Goal: Check status: Check status

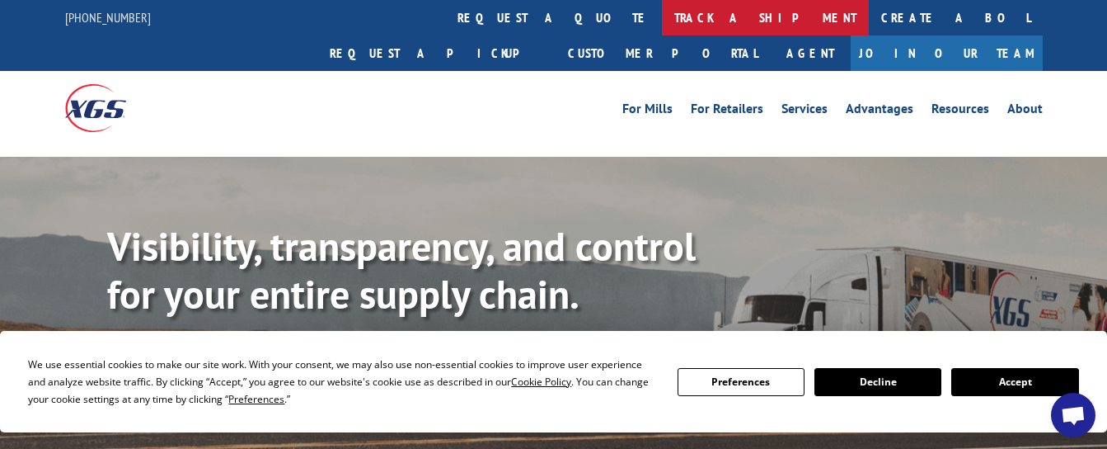
click at [662, 16] on link "track a shipment" at bounding box center [765, 17] width 207 height 35
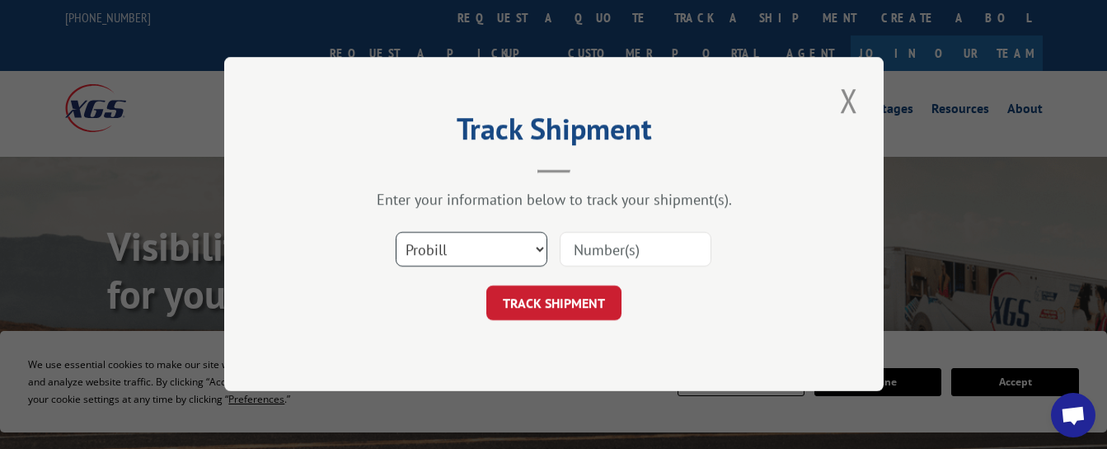
drag, startPoint x: 536, startPoint y: 250, endPoint x: 484, endPoint y: 253, distance: 52.1
click at [535, 248] on select "Select category... Probill BOL PO" at bounding box center [472, 250] width 152 height 35
select select "bol"
click at [396, 233] on select "Select category... Probill BOL PO" at bounding box center [472, 250] width 152 height 35
click at [587, 251] on input at bounding box center [636, 250] width 152 height 35
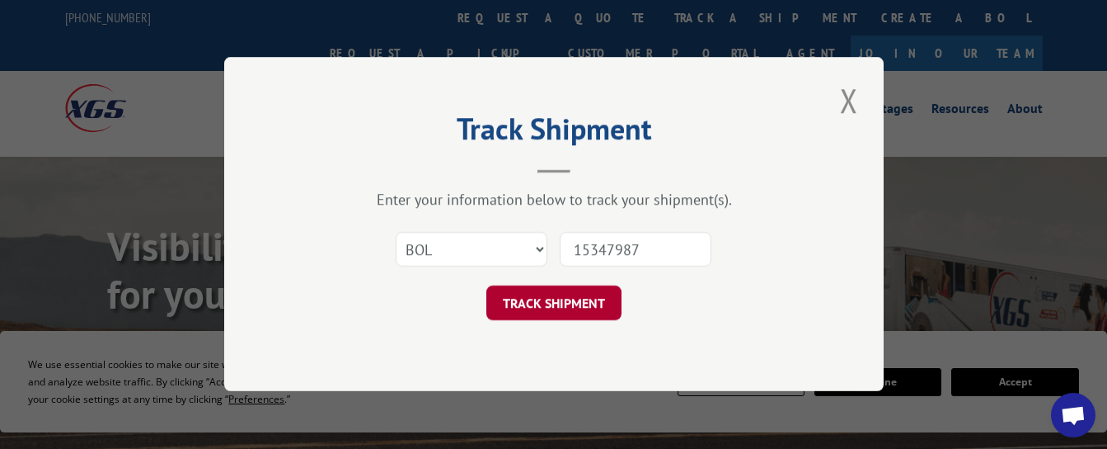
type input "15347987"
click at [524, 303] on button "TRACK SHIPMENT" at bounding box center [554, 303] width 135 height 35
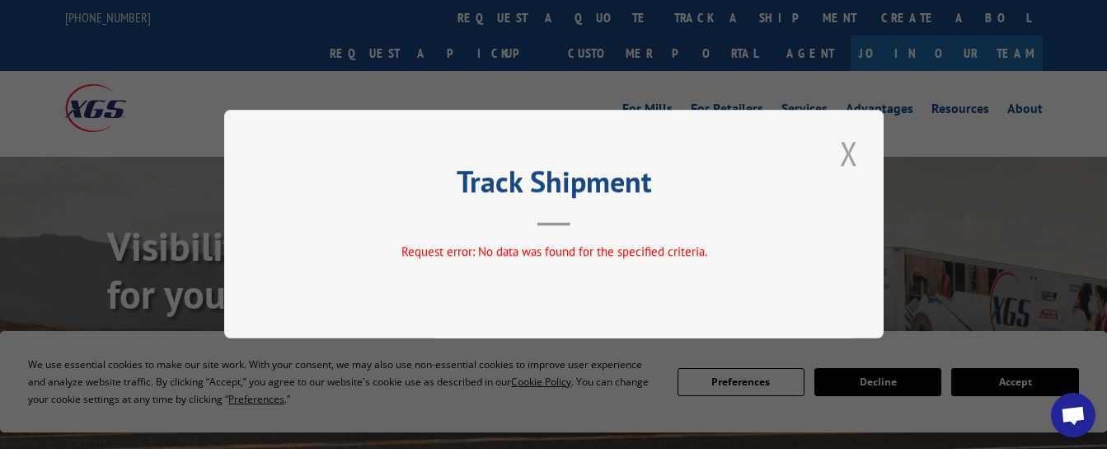
click at [854, 154] on button "Close modal" at bounding box center [849, 152] width 28 height 45
